Goal: Task Accomplishment & Management: Use online tool/utility

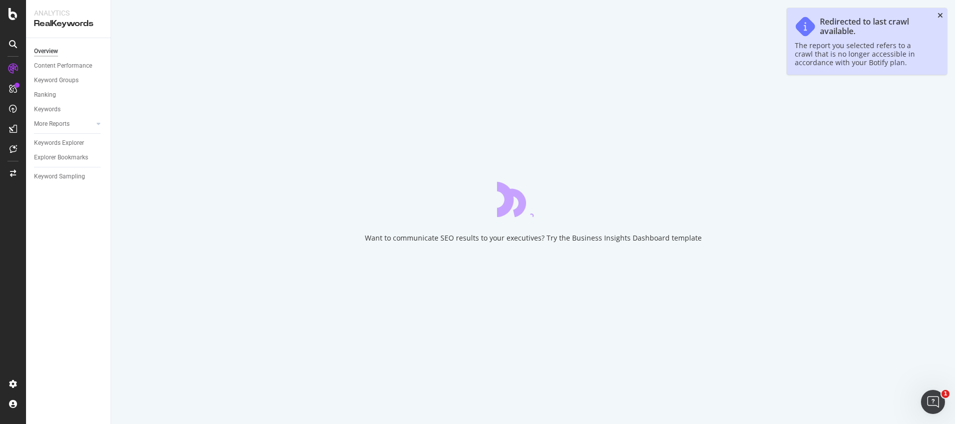
click at [940, 16] on icon "close toast" at bounding box center [941, 15] width 6 height 7
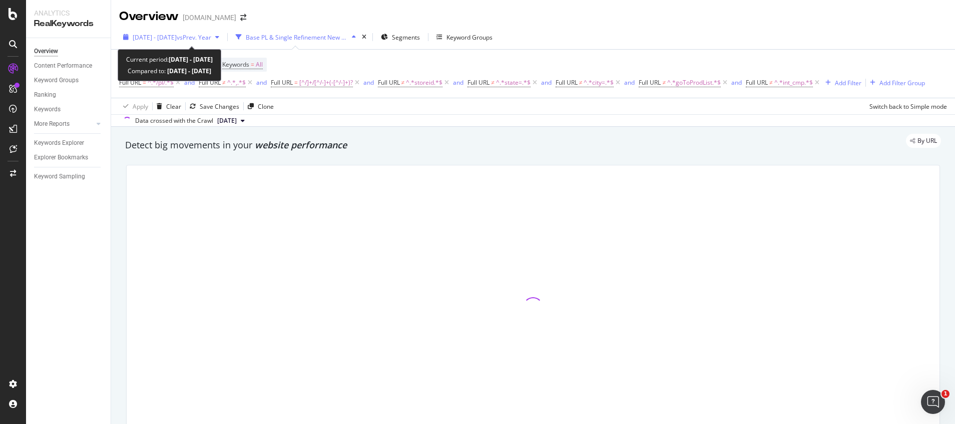
click at [194, 42] on div "[DATE] - [DATE] vs Prev. Year" at bounding box center [171, 37] width 104 height 15
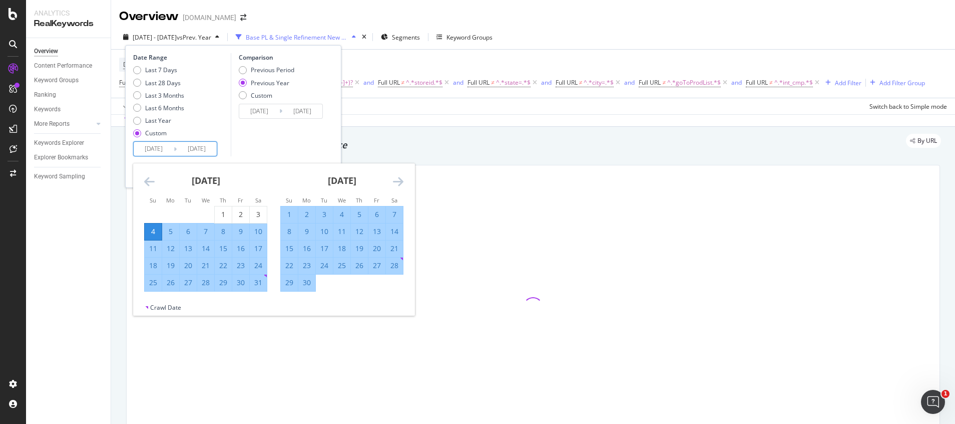
click at [187, 143] on input "[DATE]" at bounding box center [197, 149] width 40 height 14
click at [147, 183] on icon "Move backward to switch to the previous month." at bounding box center [149, 181] width 11 height 12
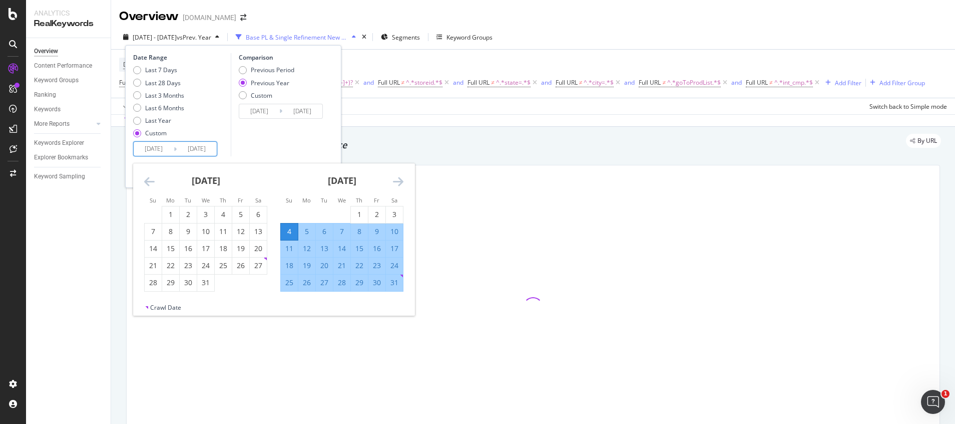
click at [147, 183] on icon "Move backward to switch to the previous month." at bounding box center [149, 181] width 11 height 12
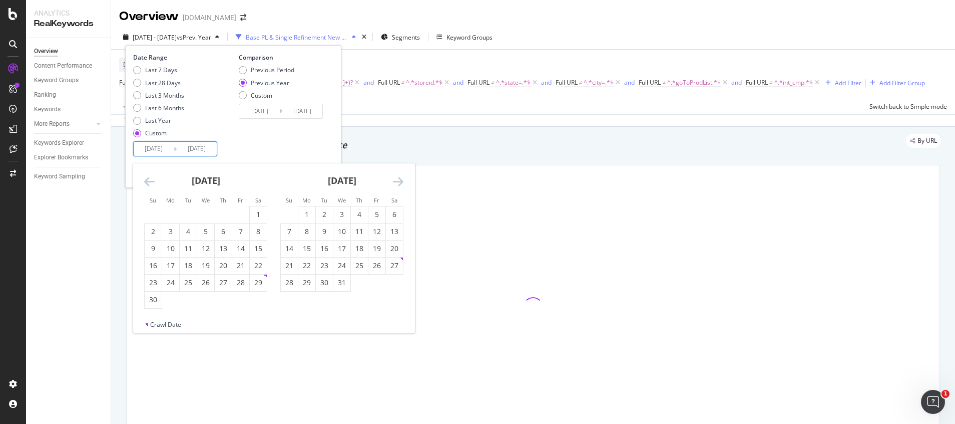
click at [147, 183] on icon "Move backward to switch to the previous month." at bounding box center [149, 181] width 11 height 12
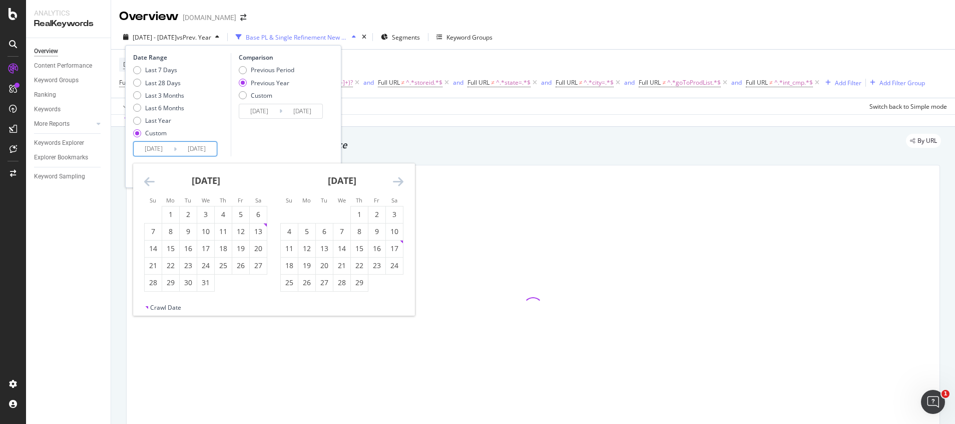
click at [147, 183] on icon "Move backward to switch to the previous month." at bounding box center [149, 181] width 11 height 12
click at [237, 215] on div "1" at bounding box center [240, 214] width 17 height 10
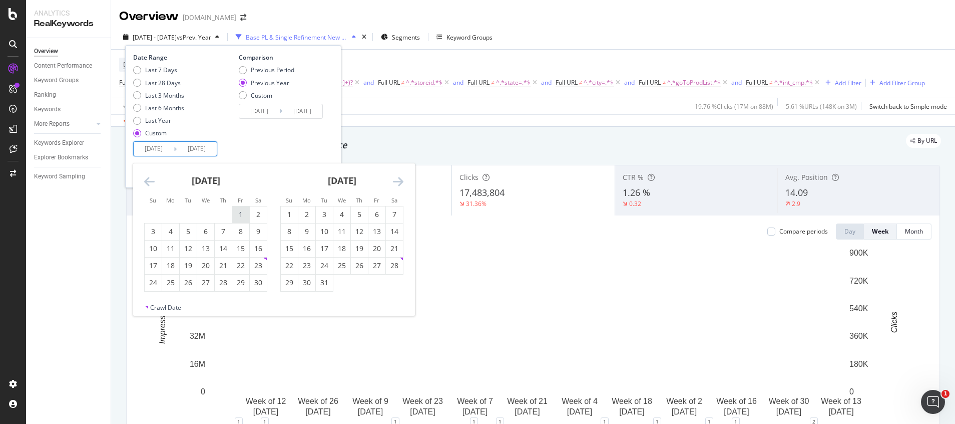
type input "[DATE]"
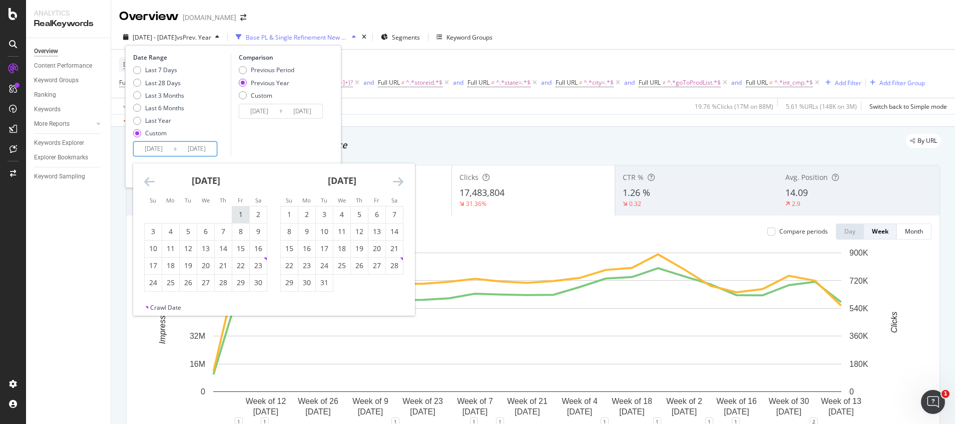
type input "[DATE]"
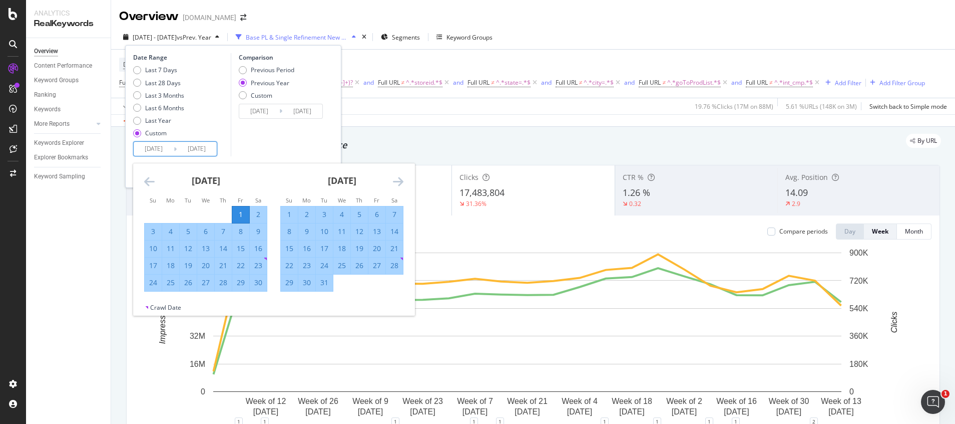
click at [398, 179] on icon "Move forward to switch to the next month." at bounding box center [398, 181] width 11 height 12
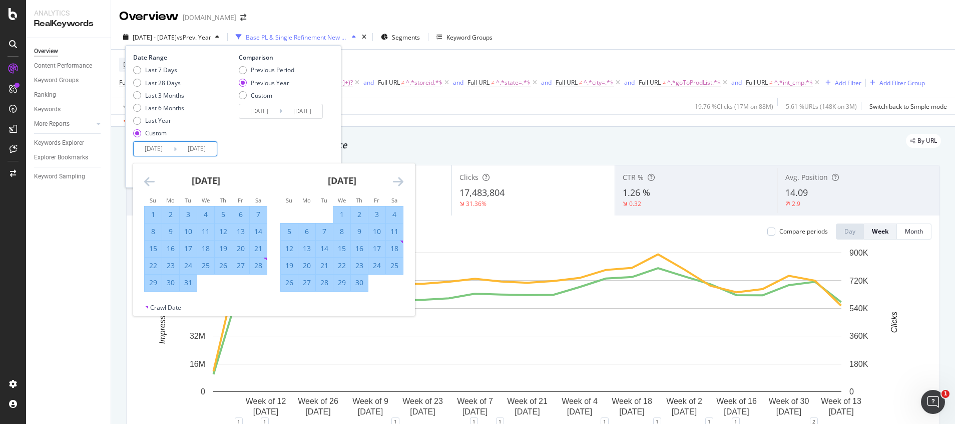
click at [398, 179] on icon "Move forward to switch to the next month." at bounding box center [398, 181] width 11 height 12
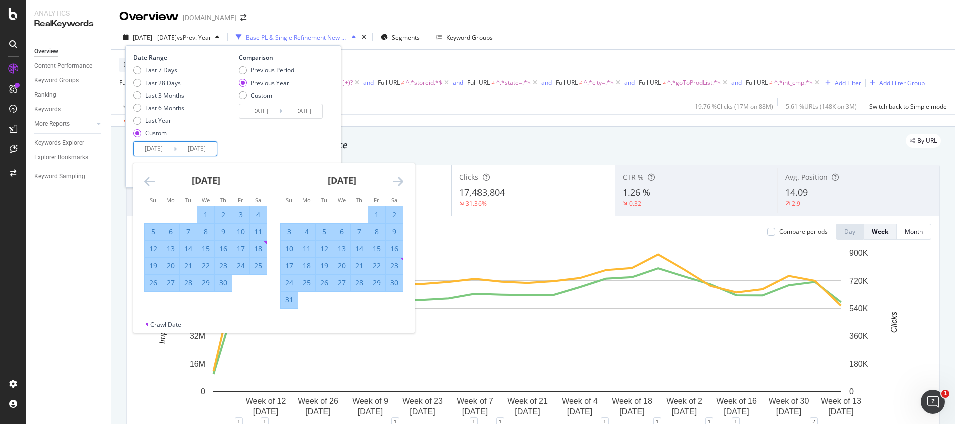
click at [398, 179] on icon "Move forward to switch to the next month." at bounding box center [398, 181] width 11 height 12
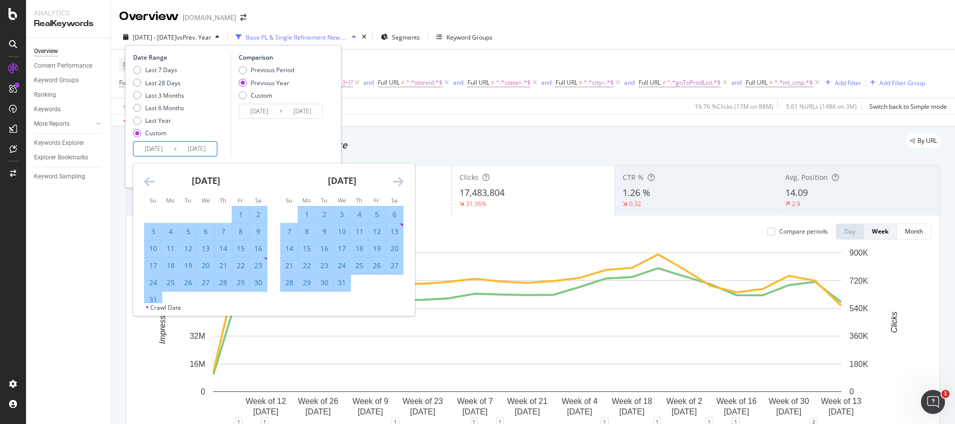
click at [398, 179] on icon "Move forward to switch to the next month." at bounding box center [398, 181] width 11 height 12
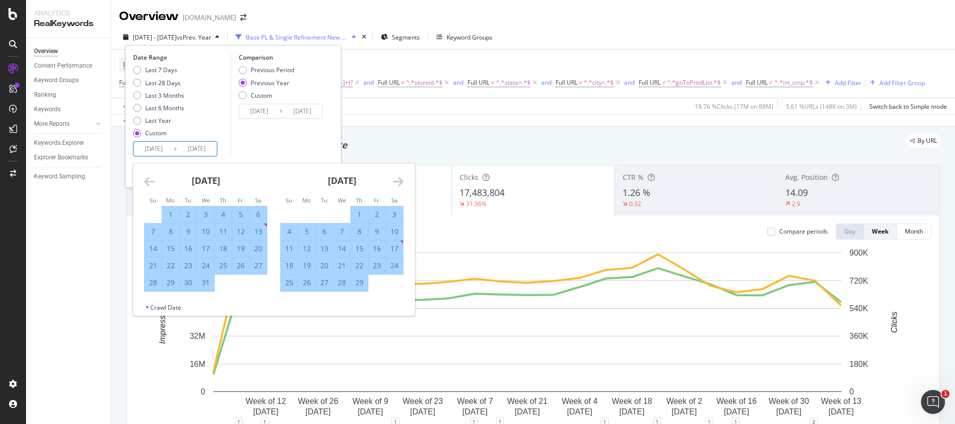
click at [398, 179] on icon "Move forward to switch to the next month." at bounding box center [398, 181] width 11 height 12
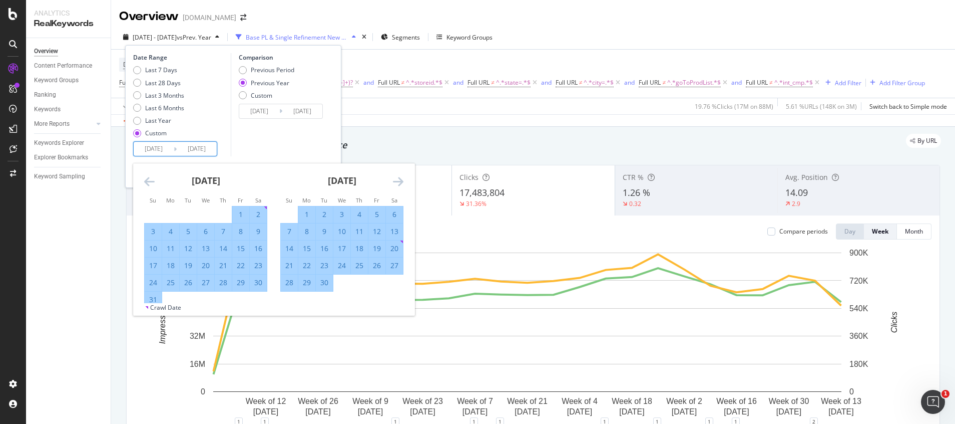
click at [398, 179] on icon "Move forward to switch to the next month." at bounding box center [398, 181] width 11 height 12
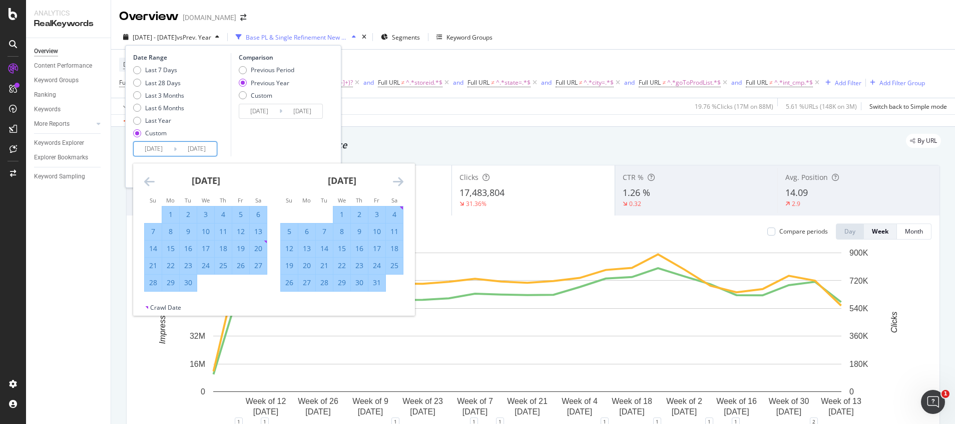
click at [398, 179] on icon "Move forward to switch to the next month." at bounding box center [398, 181] width 11 height 12
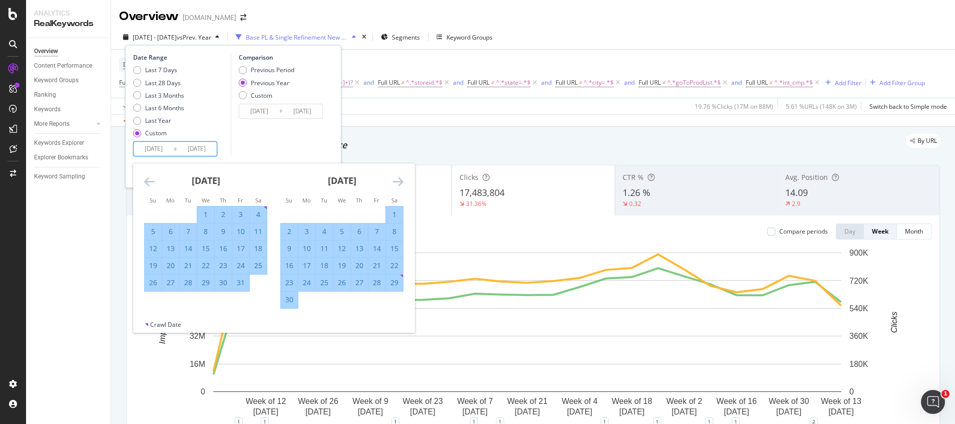
click at [398, 179] on icon "Move forward to switch to the next month." at bounding box center [398, 181] width 11 height 12
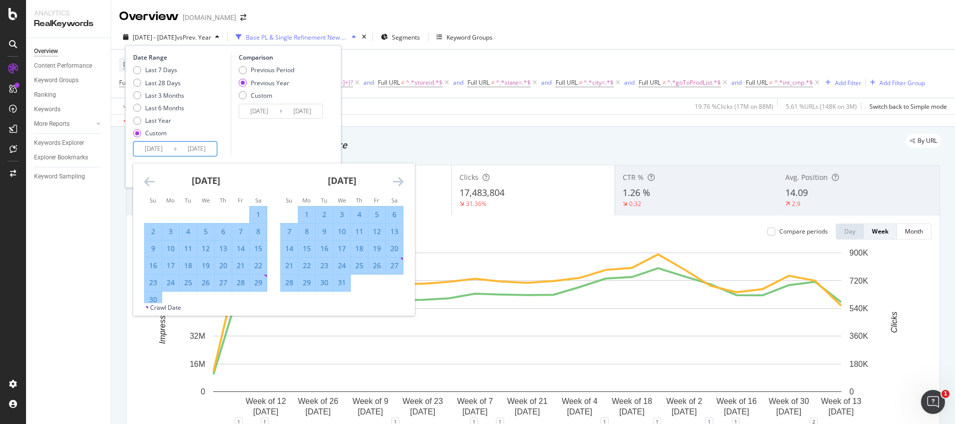
click at [398, 179] on icon "Move forward to switch to the next month." at bounding box center [398, 181] width 11 height 12
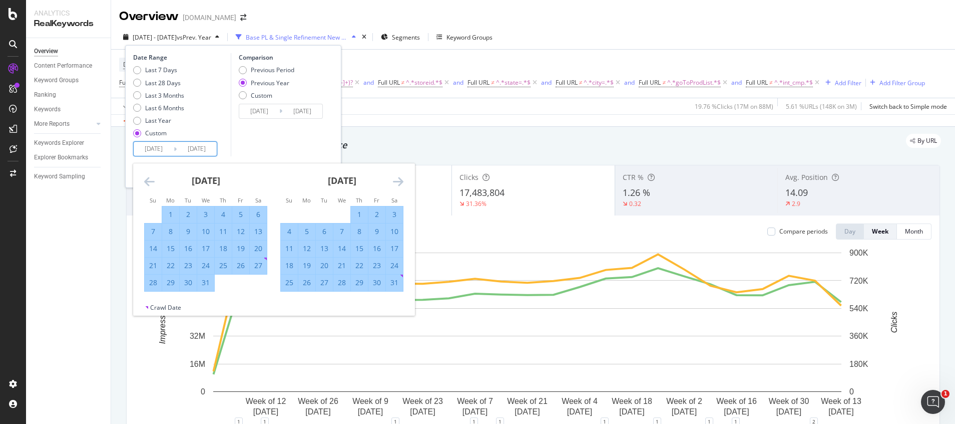
click at [398, 179] on icon "Move forward to switch to the next month." at bounding box center [398, 181] width 11 height 12
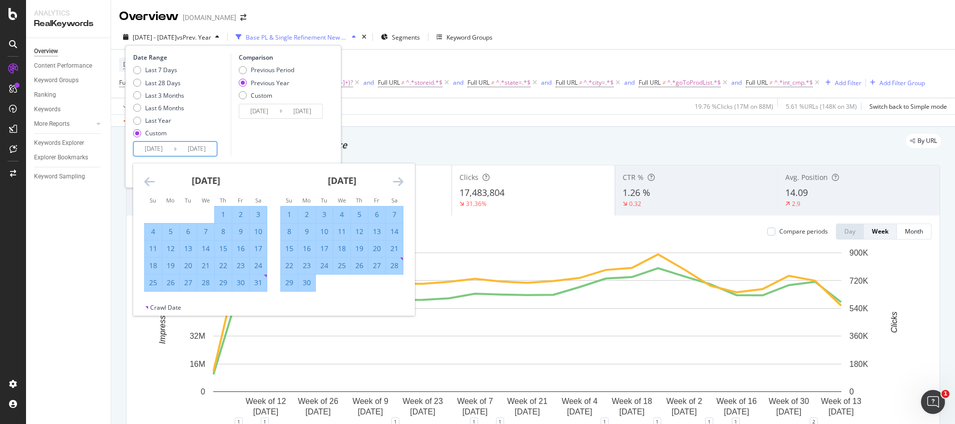
click at [290, 216] on div "1" at bounding box center [289, 214] width 17 height 10
type input "[DATE]"
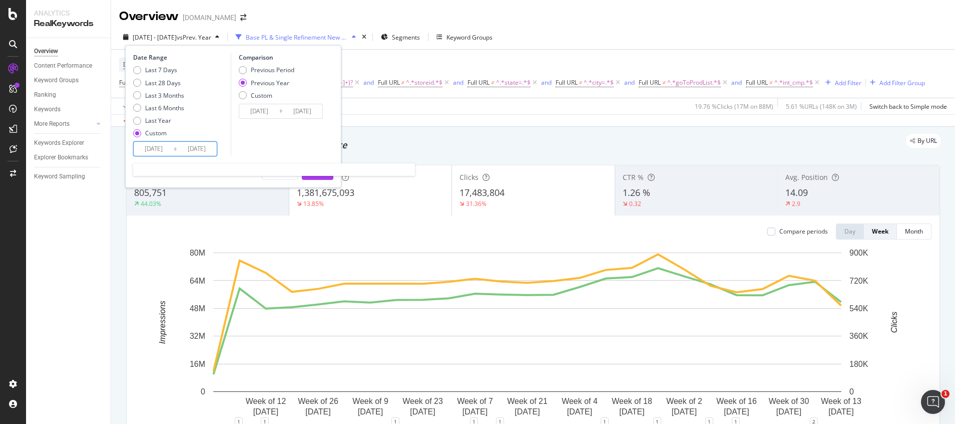
click at [153, 149] on input "[DATE]" at bounding box center [154, 149] width 40 height 14
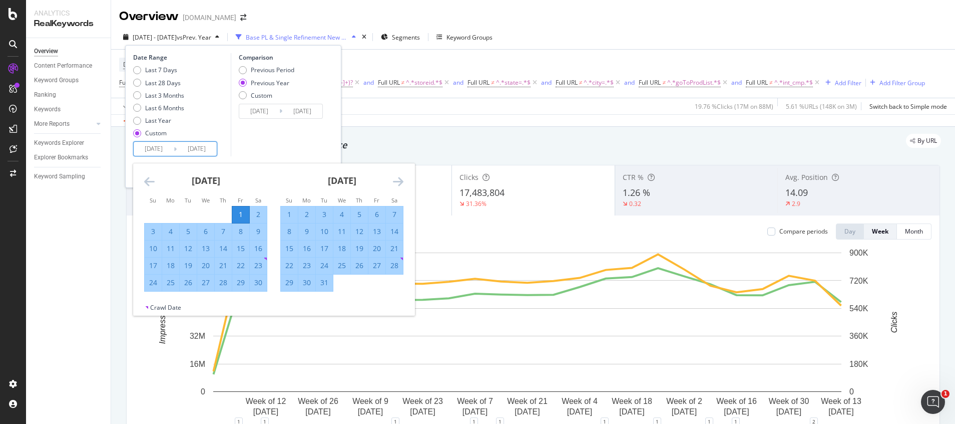
click at [151, 149] on input "[DATE]" at bounding box center [154, 149] width 40 height 14
type input "[DATE]"
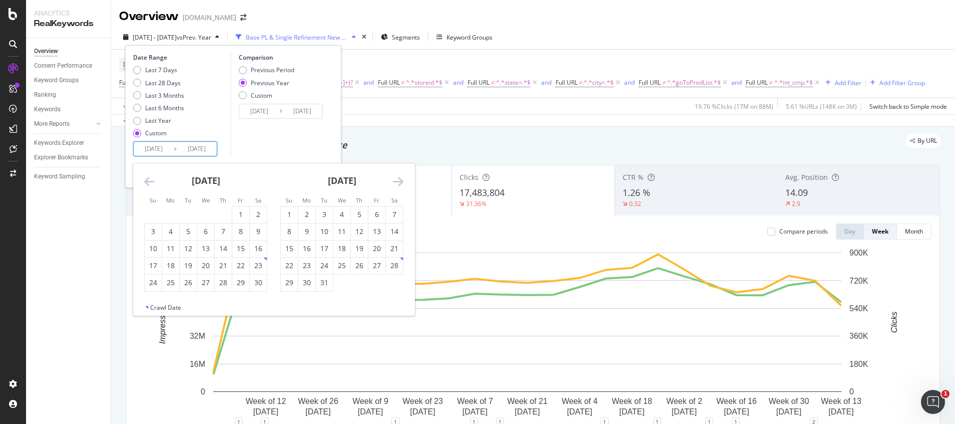
click at [291, 126] on div "Comparison Previous Period Previous Year Custom [DATE] Navigate forward to inte…" at bounding box center [278, 104] width 95 height 103
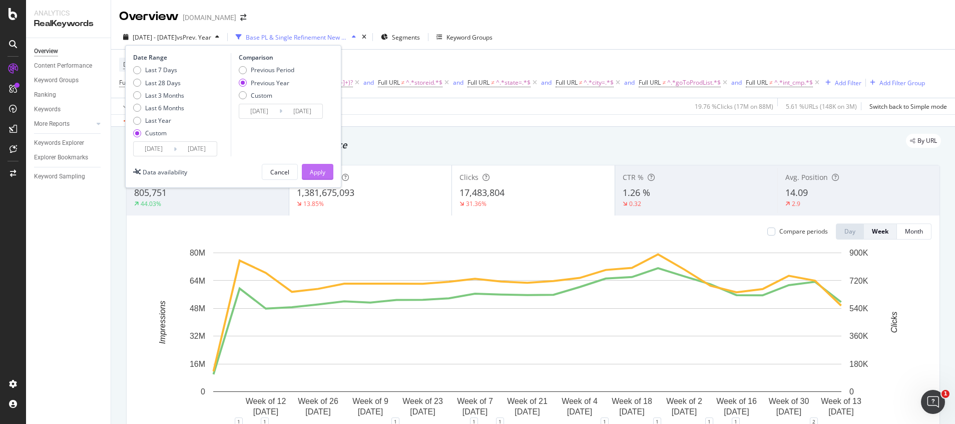
click at [325, 170] on div "Apply" at bounding box center [318, 172] width 16 height 9
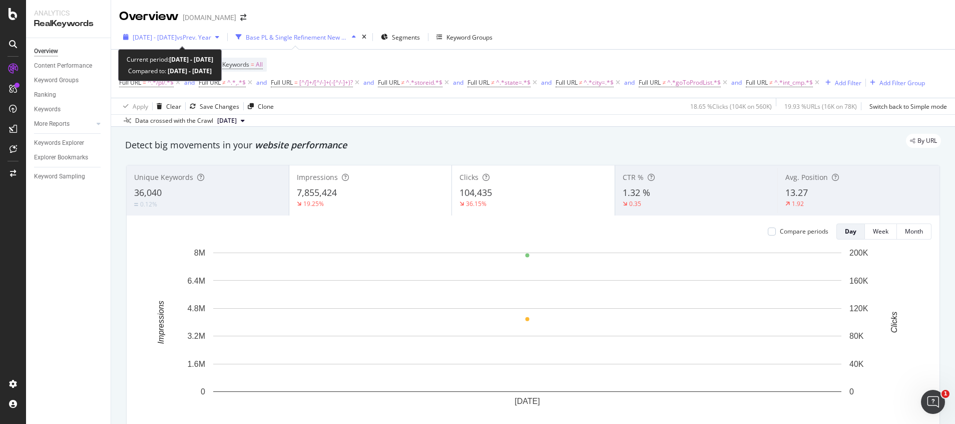
click at [198, 34] on span "vs Prev. Year" at bounding box center [194, 37] width 35 height 9
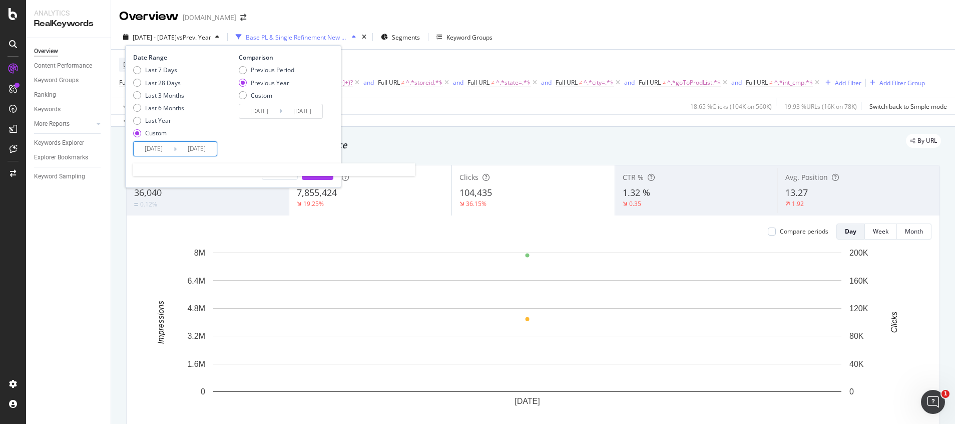
click at [212, 150] on input "[DATE]" at bounding box center [197, 149] width 40 height 14
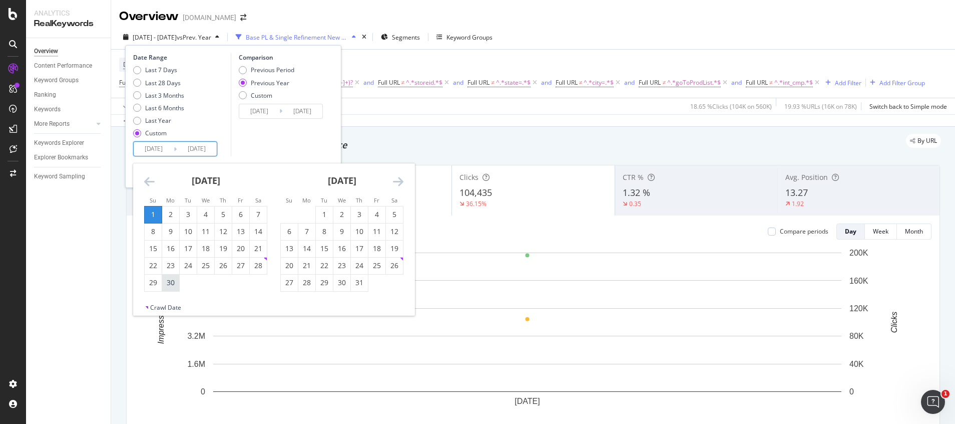
click at [173, 284] on div "30" at bounding box center [170, 282] width 17 height 10
type input "[DATE]"
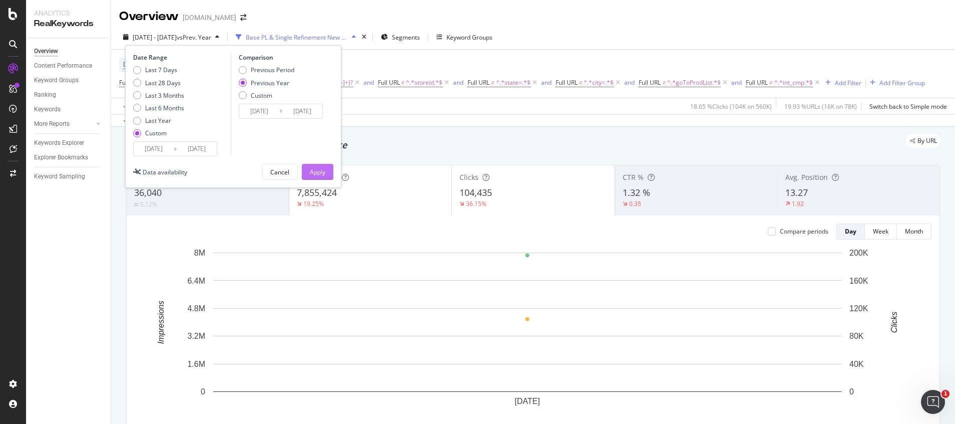
click at [322, 172] on div "Apply" at bounding box center [318, 172] width 16 height 9
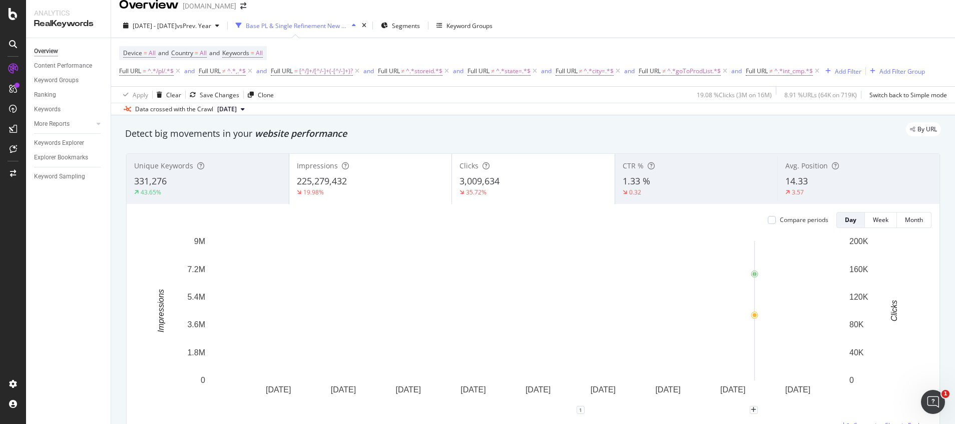
scroll to position [38, 0]
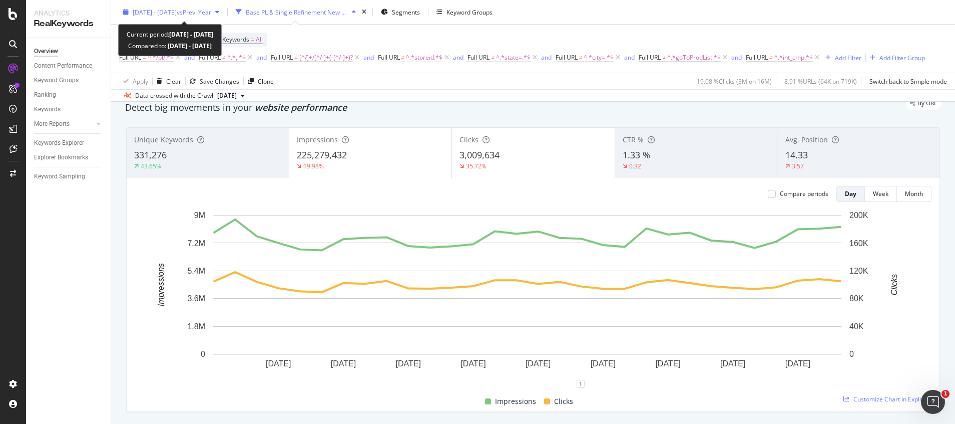
click at [211, 8] on span "vs Prev. Year" at bounding box center [194, 12] width 35 height 9
